Goal: Navigation & Orientation: Find specific page/section

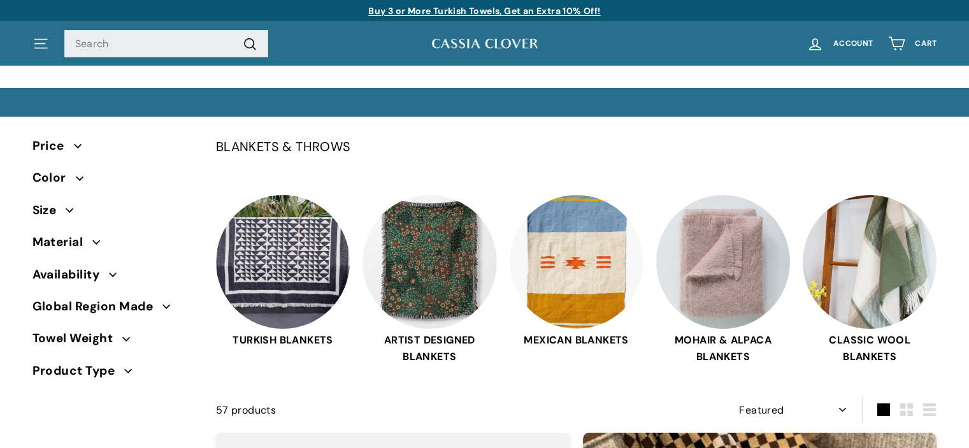
select select "manual"
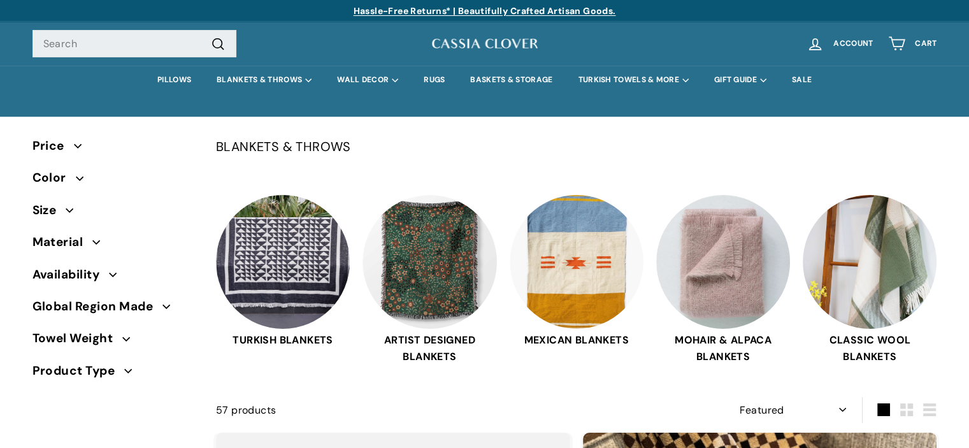
click at [321, 42] on predictive-search "Search .cls-1{fill:none;stroke:#000;stroke-miterlimit:10;stroke-width:2px} Sear…" at bounding box center [205, 44] width 347 height 28
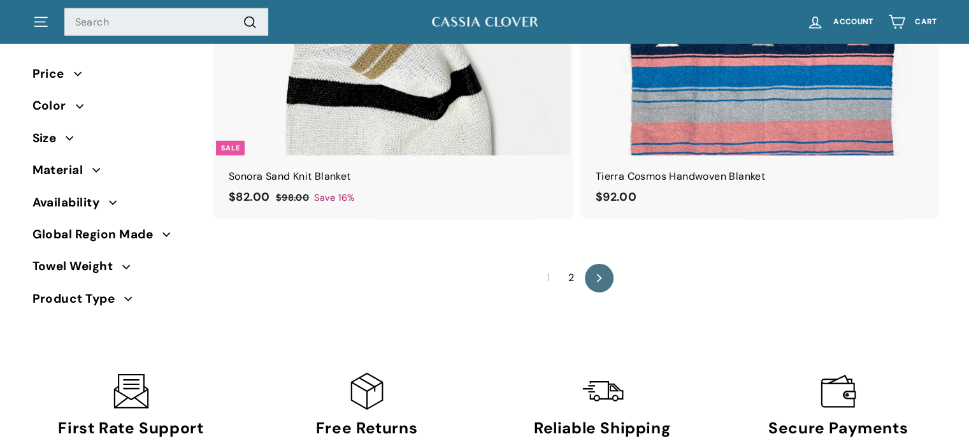
scroll to position [8846, 0]
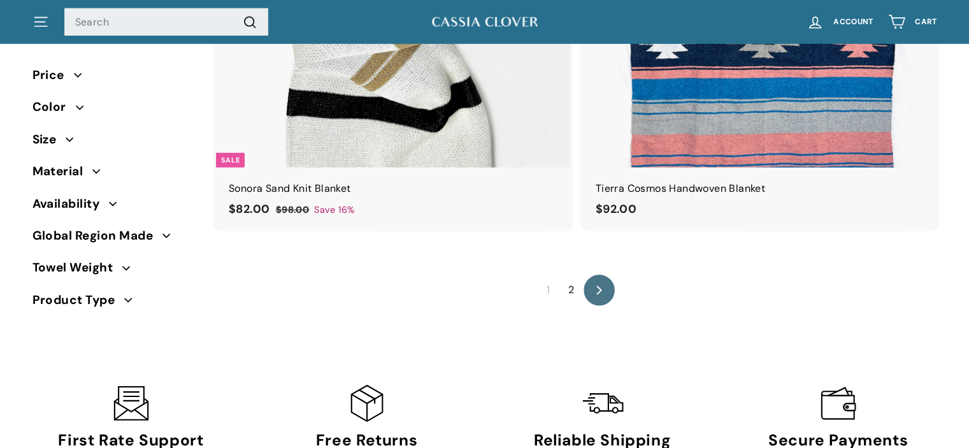
click at [605, 288] on link "icon-chevron Next" at bounding box center [599, 290] width 31 height 31
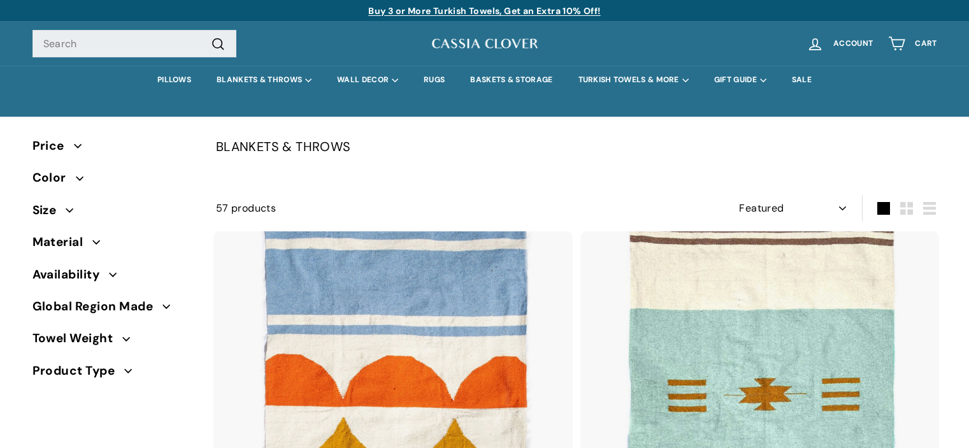
select select "manual"
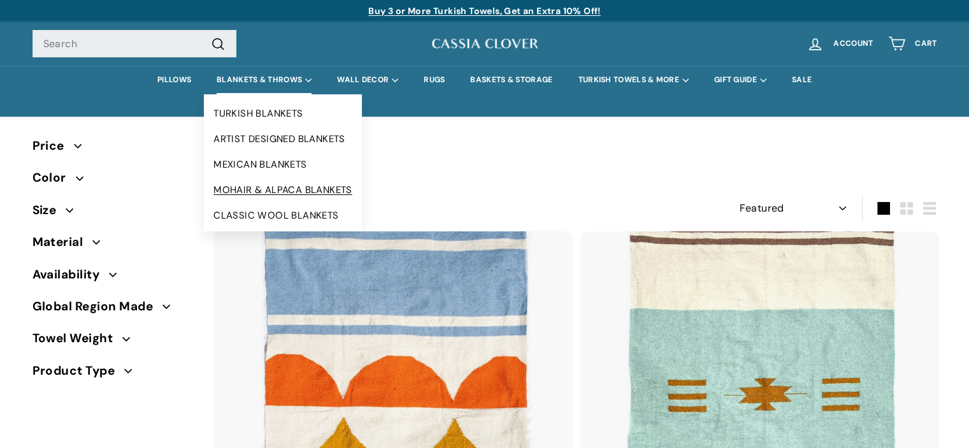
click at [257, 191] on link "MOHAIR & ALPACA BLANKETS" at bounding box center [283, 189] width 158 height 25
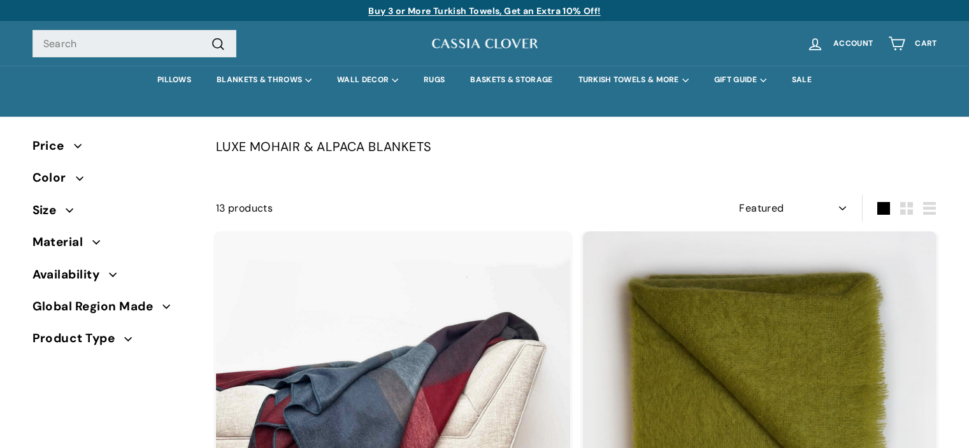
select select "manual"
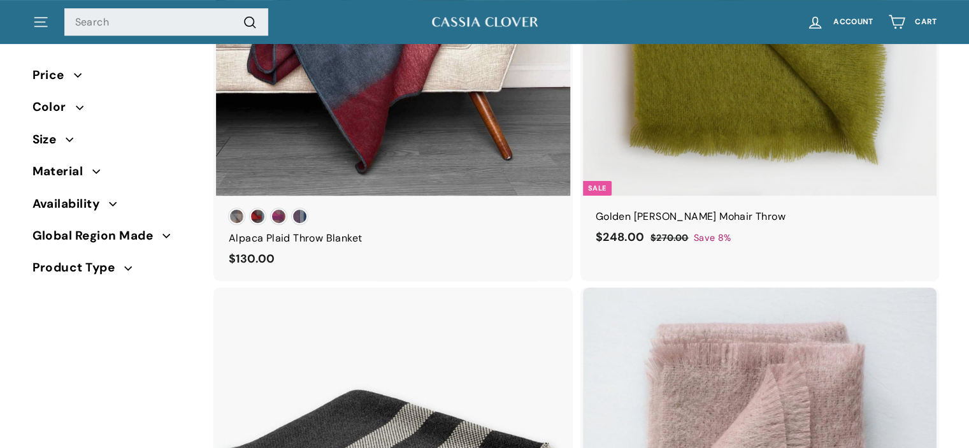
scroll to position [378, 0]
